Goal: Find contact information: Find contact information

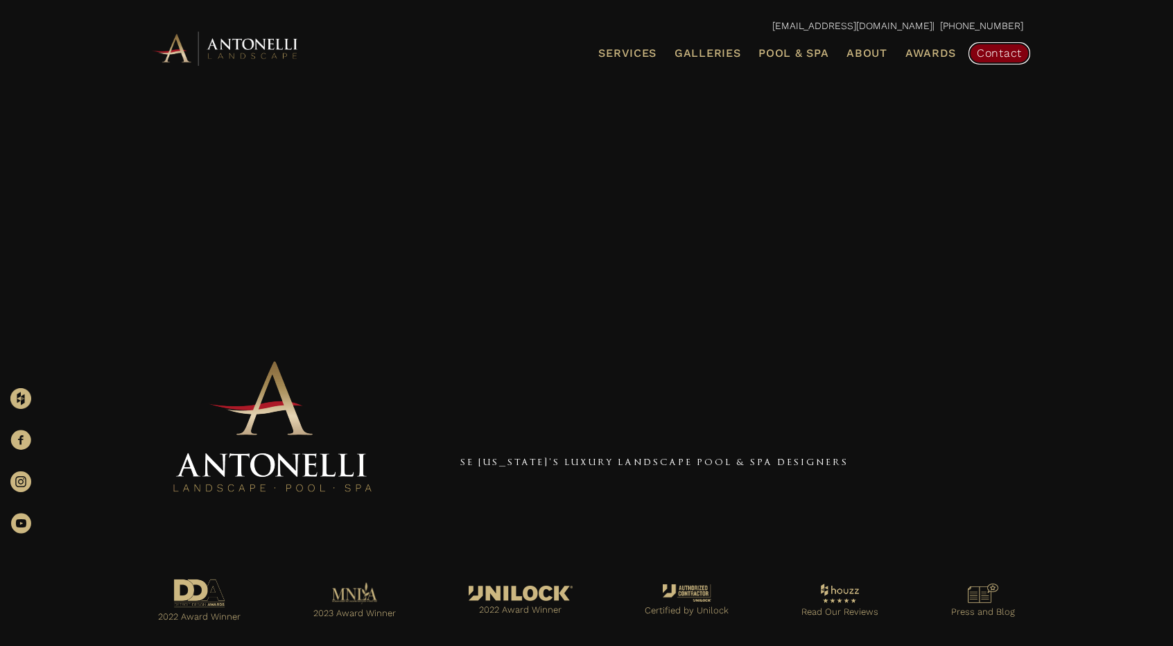
click at [1013, 44] on link "Contact" at bounding box center [999, 53] width 62 height 22
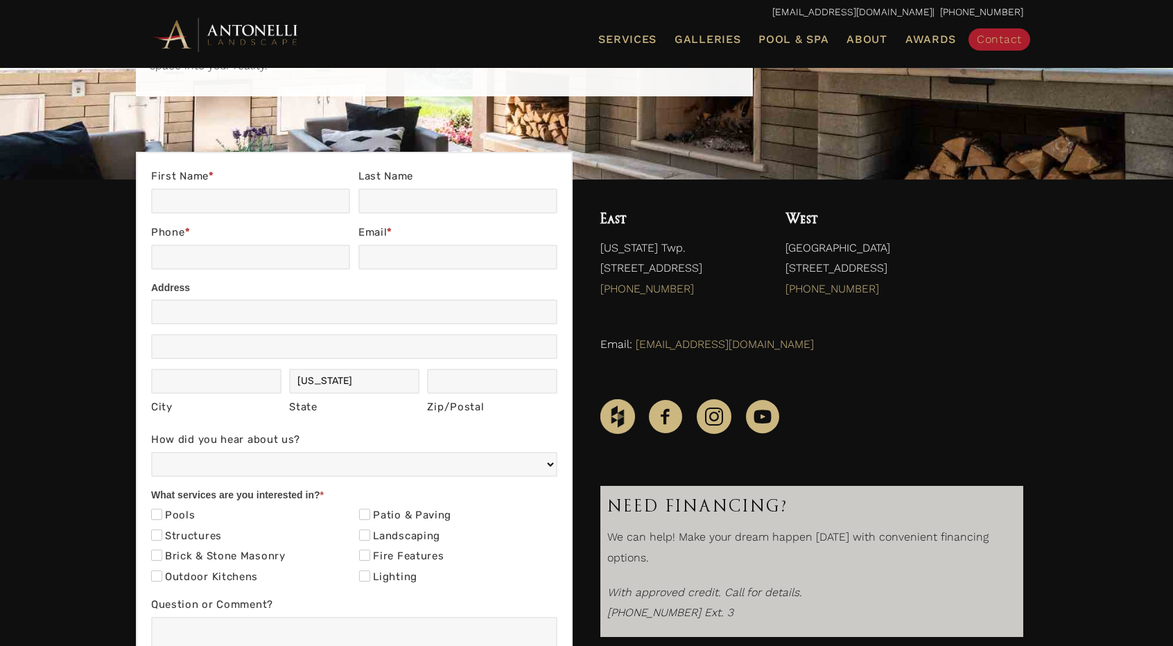
scroll to position [171, 0]
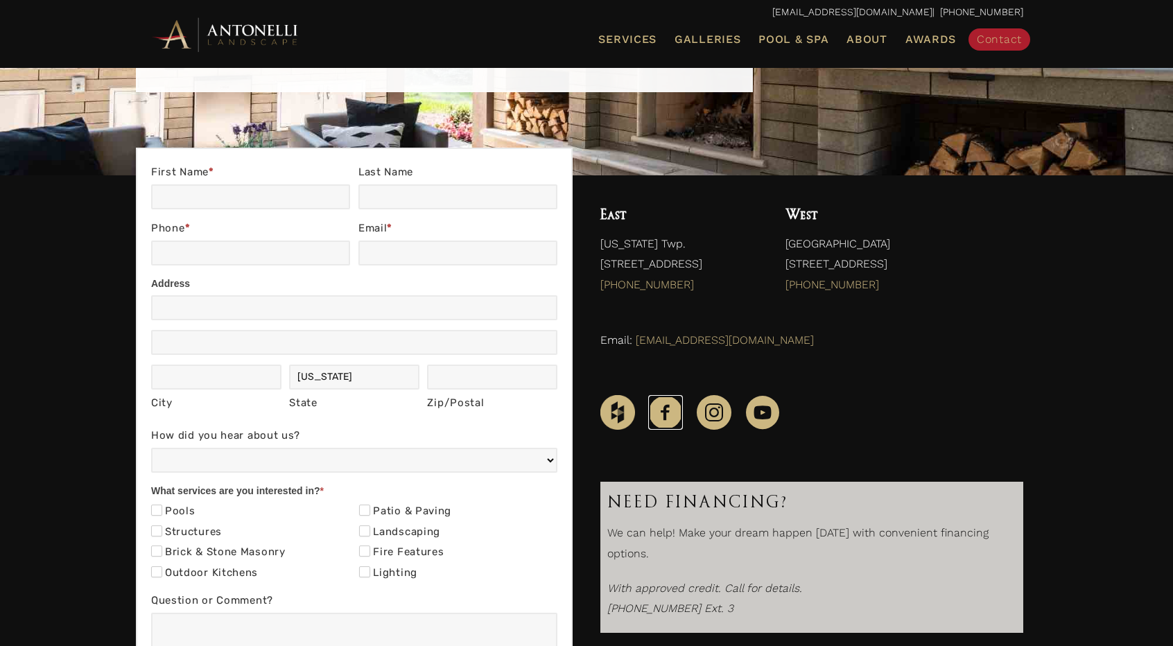
click at [656, 404] on icon "Facebook" at bounding box center [665, 412] width 35 height 35
click at [711, 417] on icon "Instagram" at bounding box center [714, 412] width 35 height 35
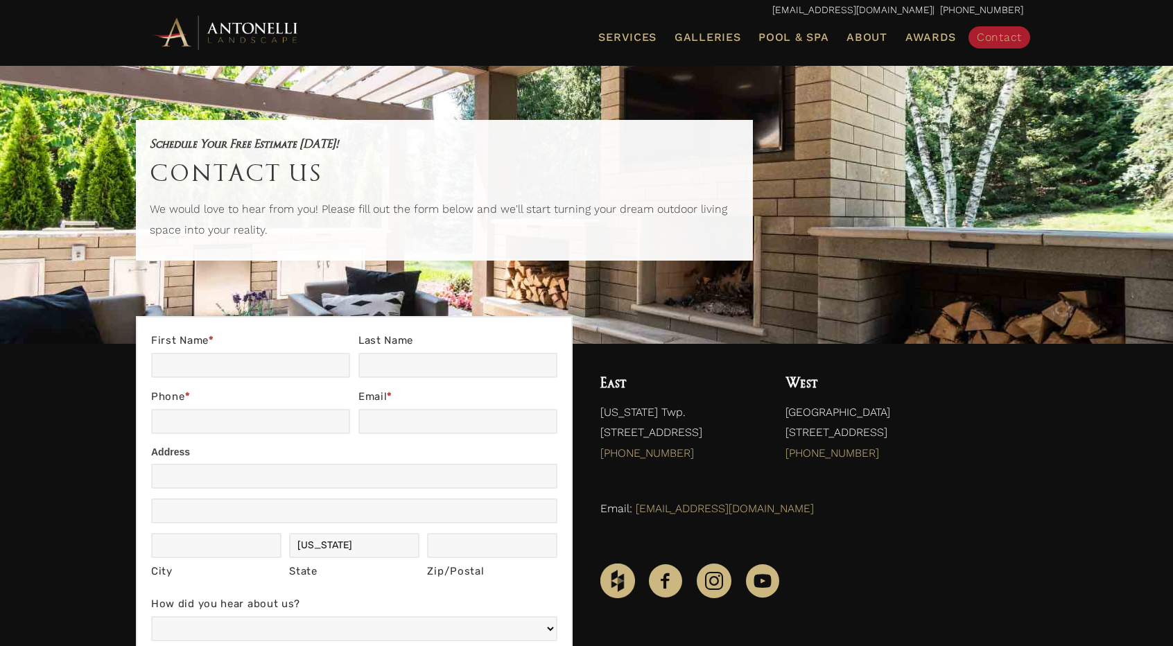
scroll to position [0, 0]
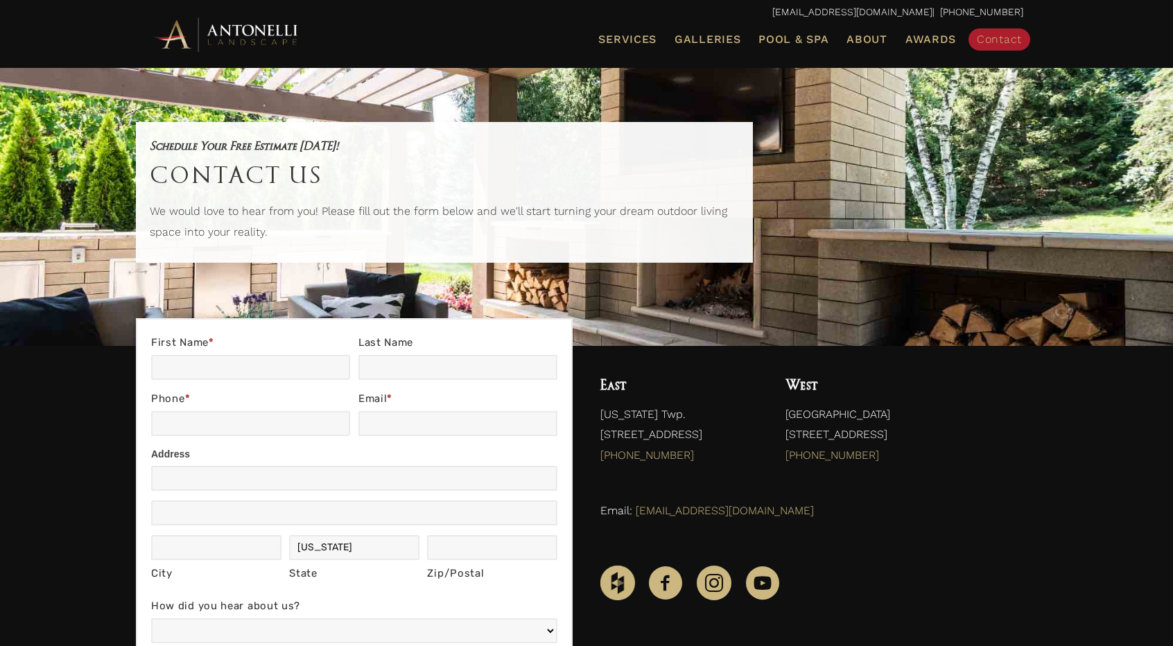
click at [267, 34] on img at bounding box center [226, 34] width 153 height 38
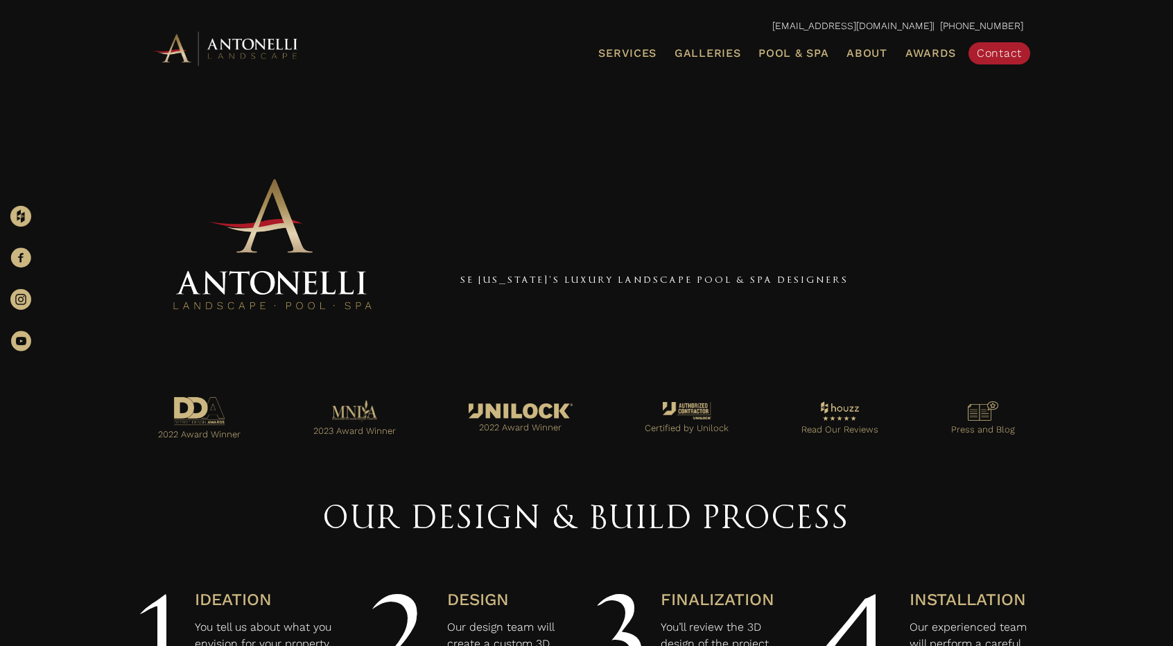
scroll to position [182, 0]
drag, startPoint x: 998, startPoint y: 385, endPoint x: 686, endPoint y: 460, distance: 321.6
click at [686, 460] on div "2022 Award Winner 2023 Award Winner 2022 Award Winner Certified by Unilock Read…" at bounding box center [586, 420] width 901 height 95
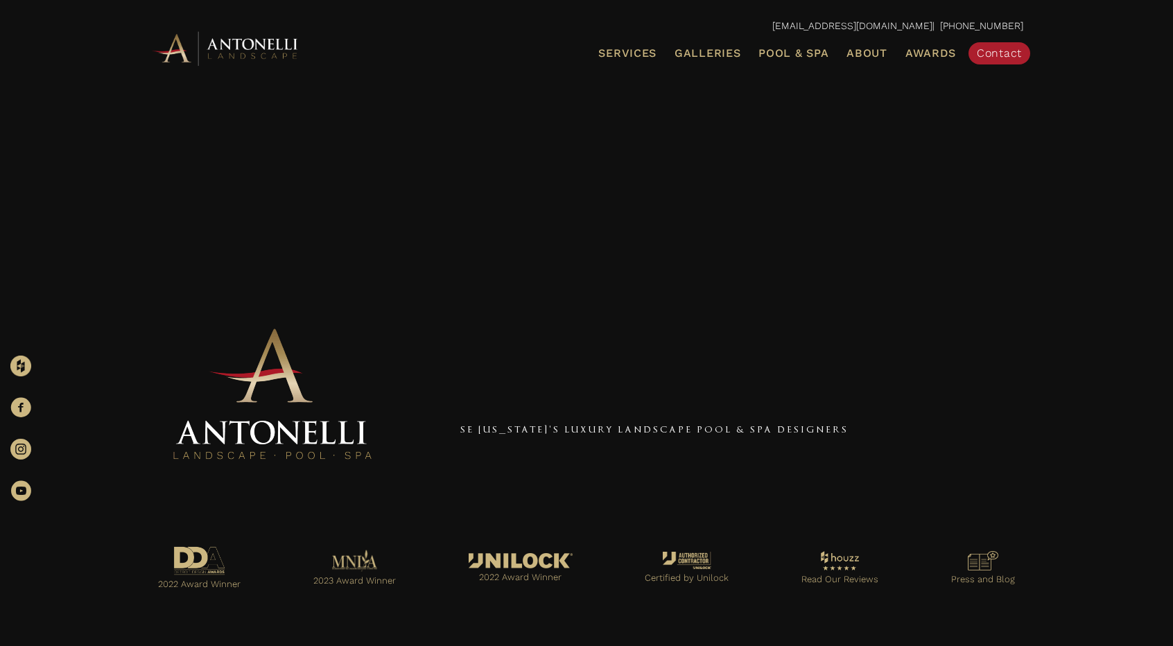
scroll to position [0, 0]
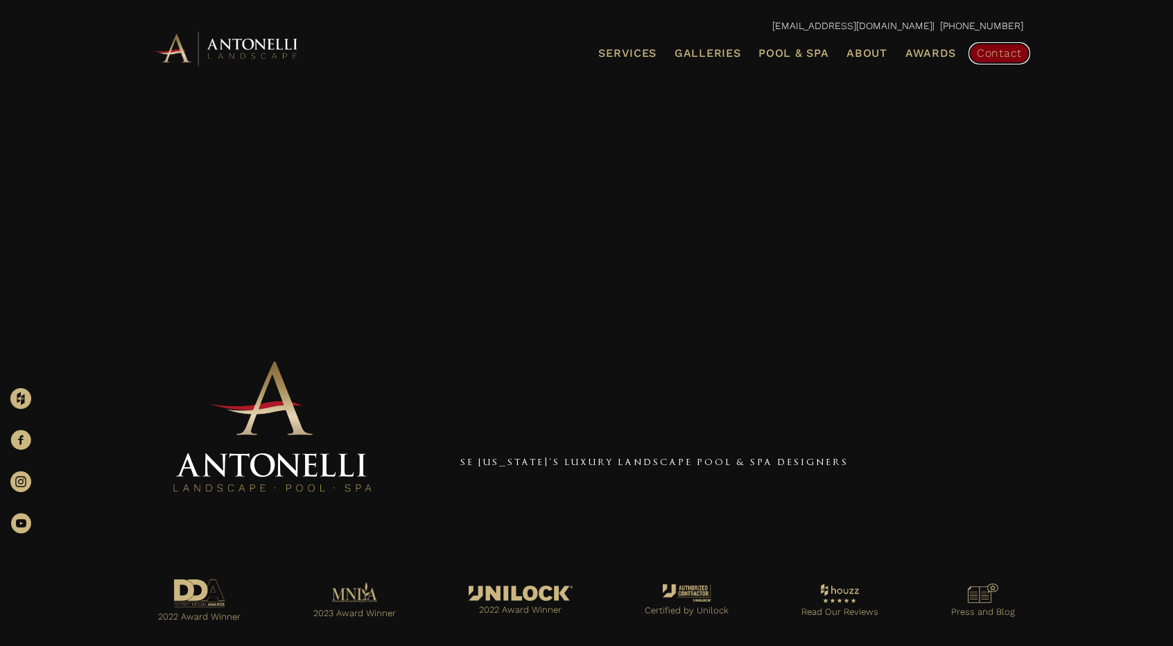
click at [1000, 61] on link "Contact" at bounding box center [999, 53] width 62 height 22
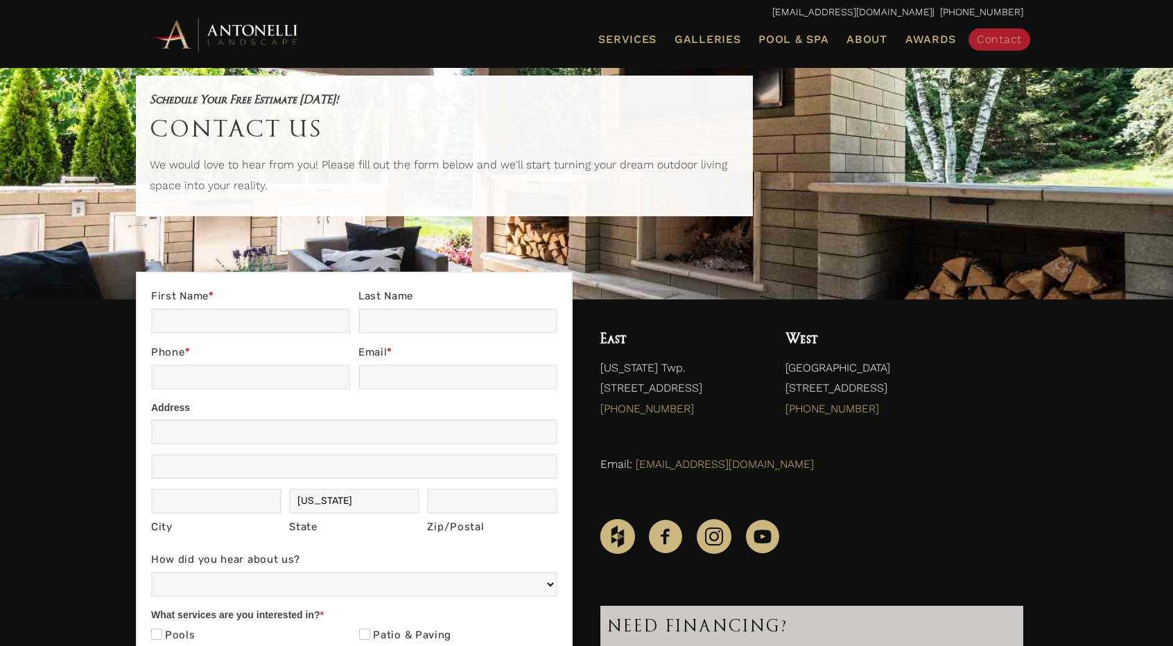
scroll to position [47, 0]
click at [624, 20] on p "info@antonellilandscape.com | 888-567-2846" at bounding box center [586, 12] width 873 height 18
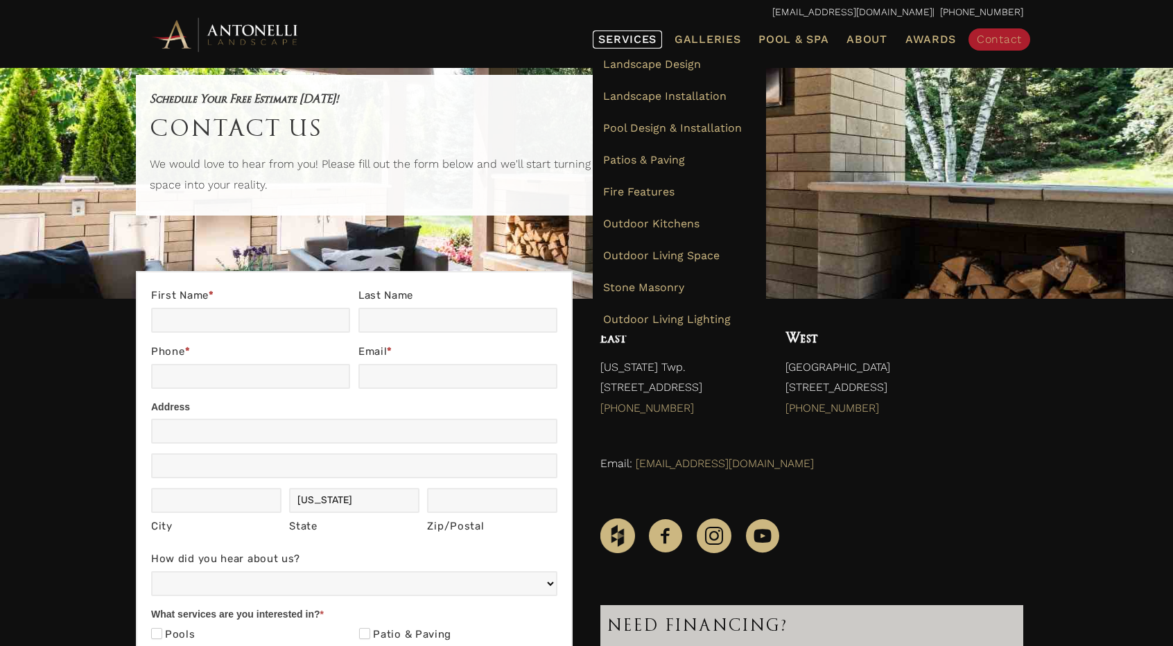
click at [628, 41] on span "Services" at bounding box center [627, 39] width 58 height 11
